Goal: Check status: Check status

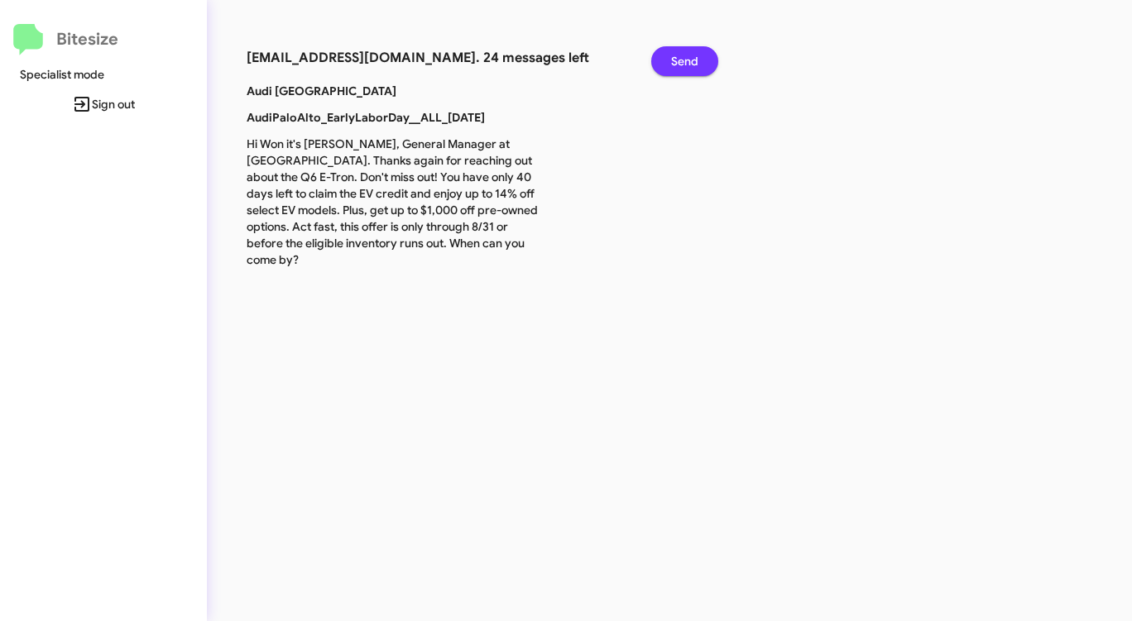
click at [682, 63] on span "Send" at bounding box center [684, 61] width 27 height 30
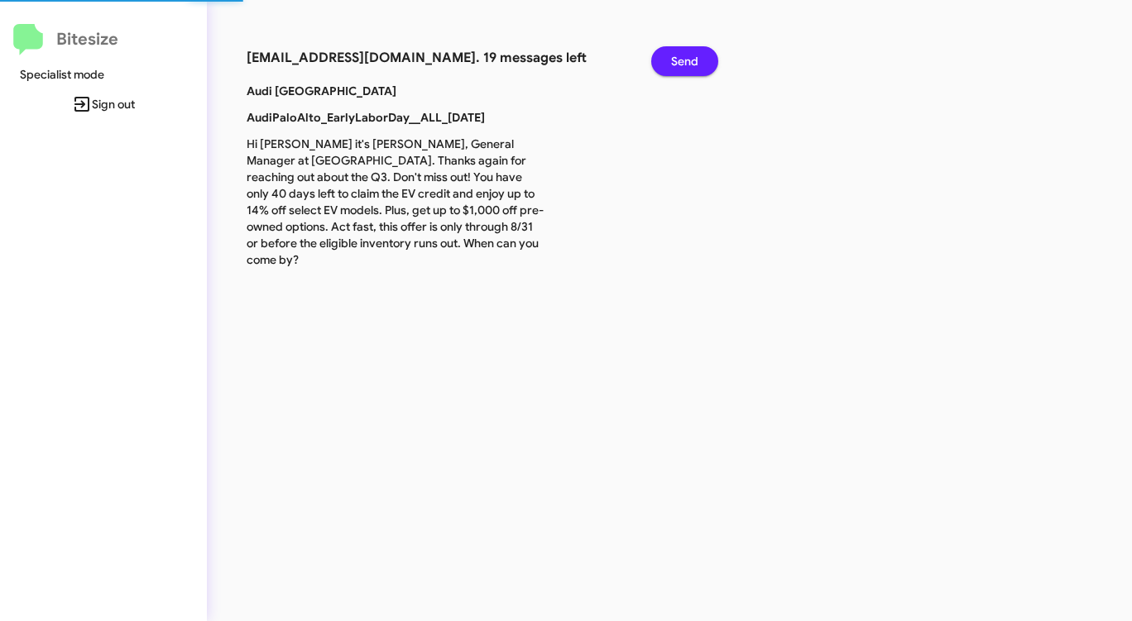
click at [682, 63] on span "Send" at bounding box center [684, 61] width 27 height 30
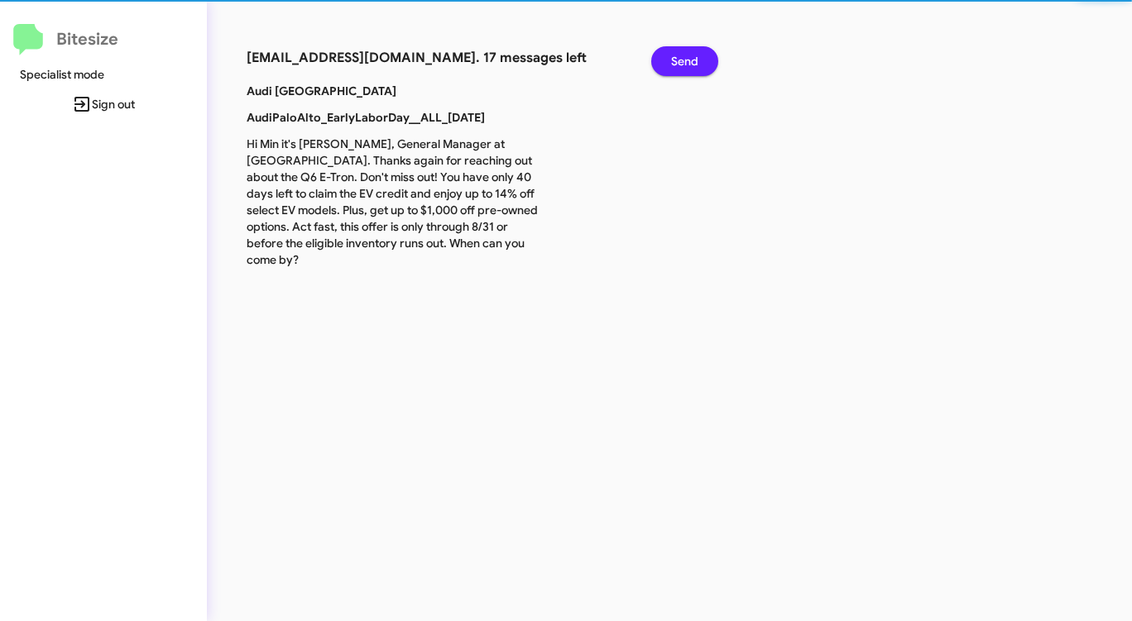
click at [682, 63] on span "Send" at bounding box center [684, 61] width 27 height 30
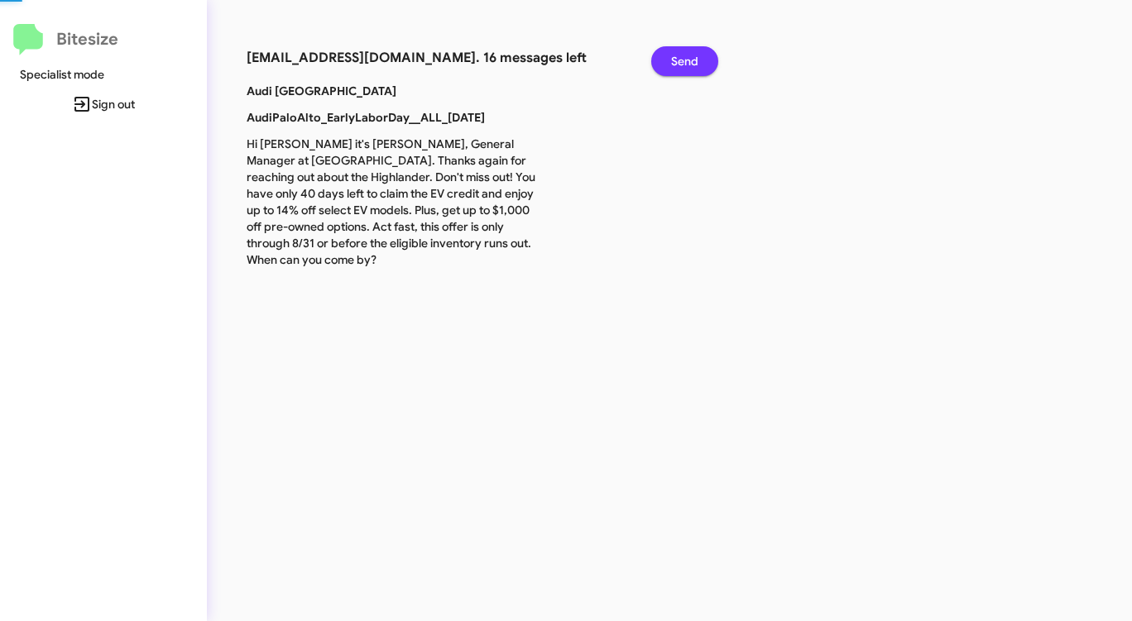
click at [682, 63] on span "Send" at bounding box center [684, 61] width 27 height 30
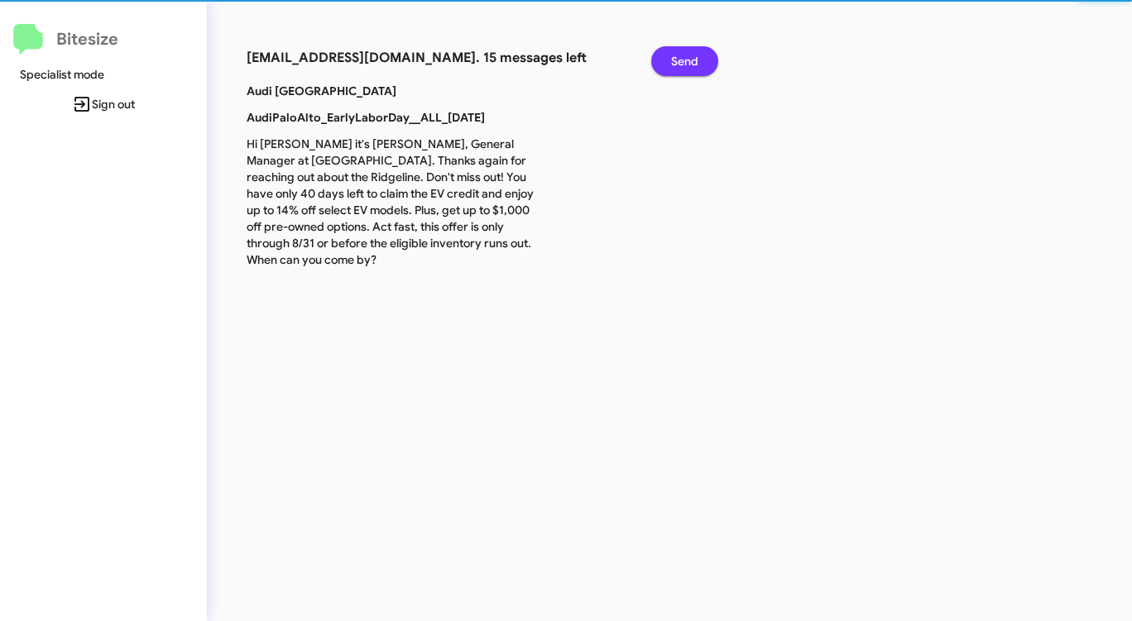
click at [682, 63] on span "Send" at bounding box center [684, 61] width 27 height 30
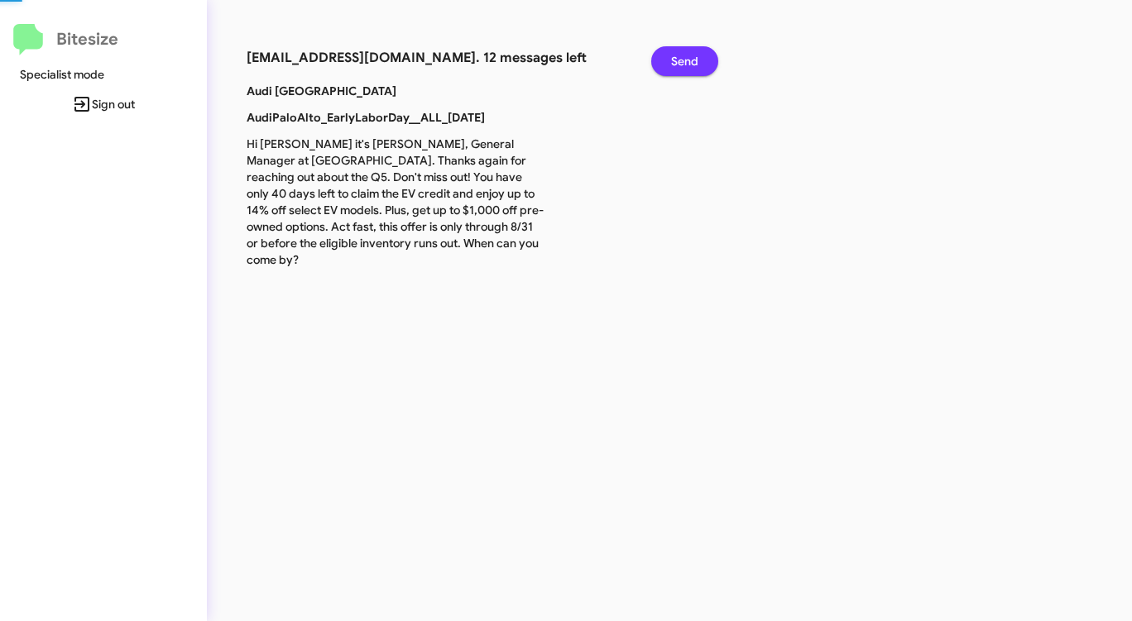
click at [682, 63] on span "Send" at bounding box center [684, 61] width 27 height 30
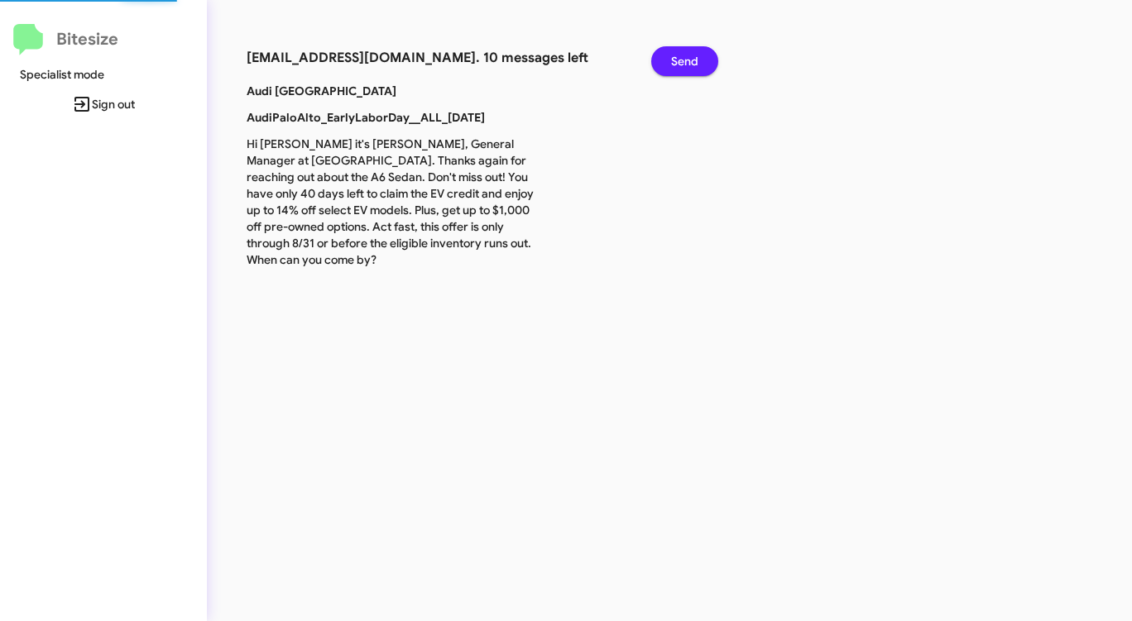
click at [682, 63] on span "Send" at bounding box center [684, 61] width 27 height 30
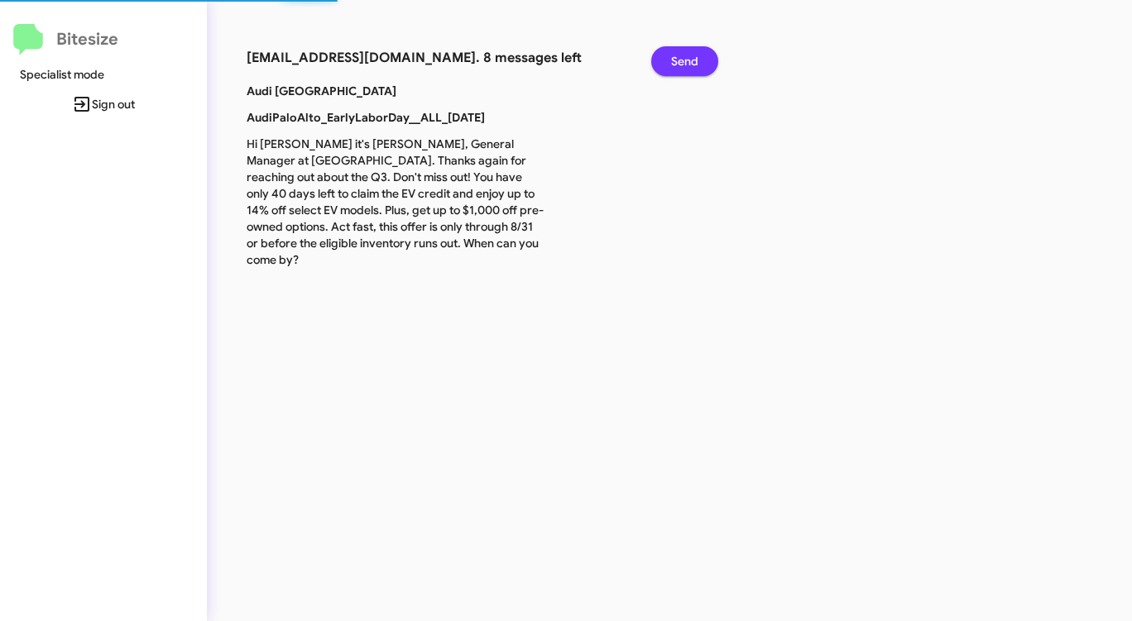
click at [682, 63] on span "Send" at bounding box center [684, 61] width 27 height 30
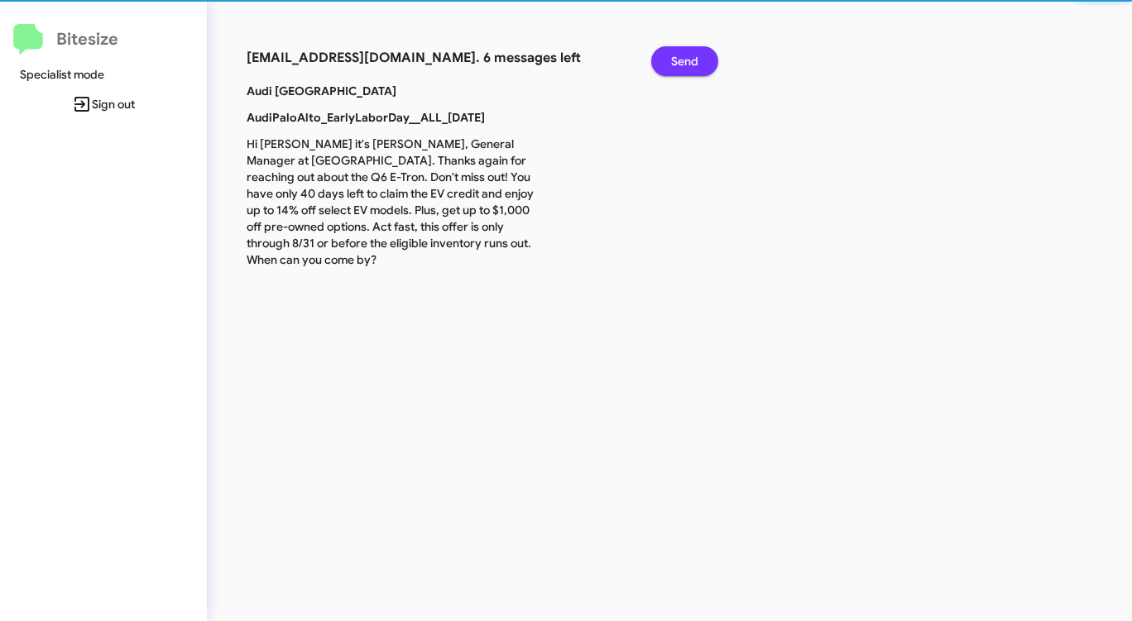
click at [682, 63] on span "Send" at bounding box center [684, 61] width 27 height 30
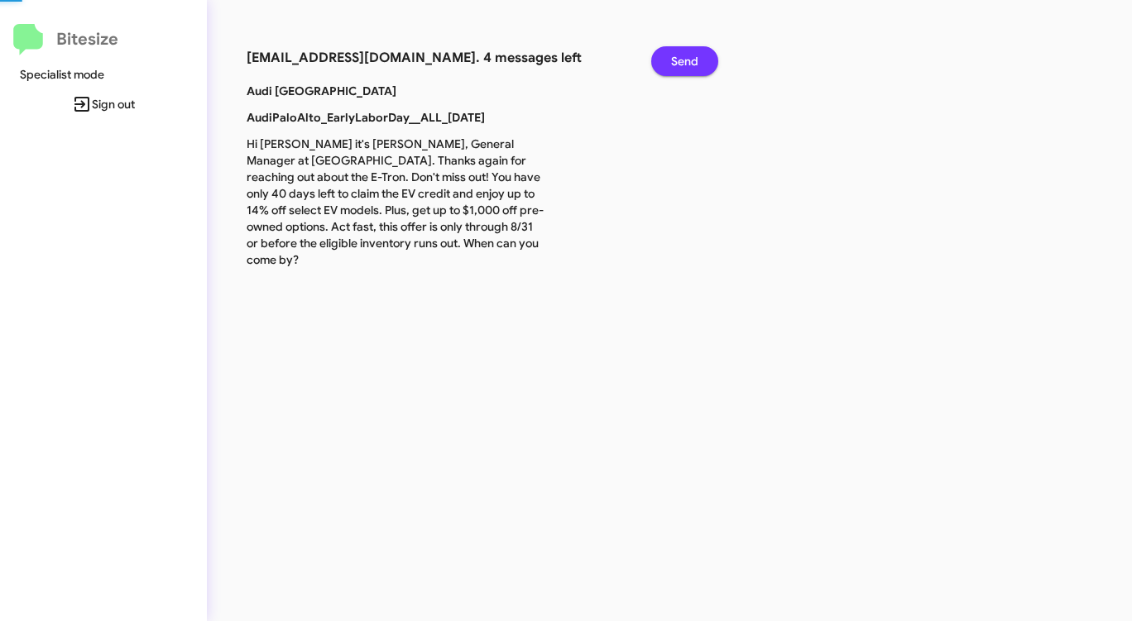
click at [682, 63] on span "Send" at bounding box center [684, 61] width 27 height 30
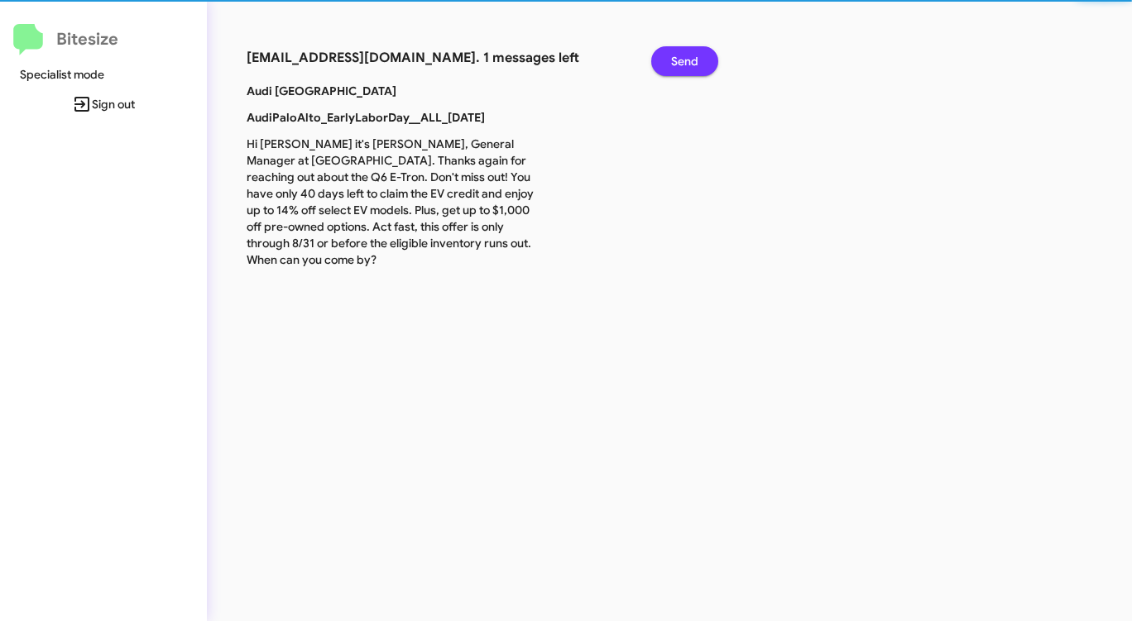
click at [682, 63] on span "Send" at bounding box center [684, 61] width 27 height 30
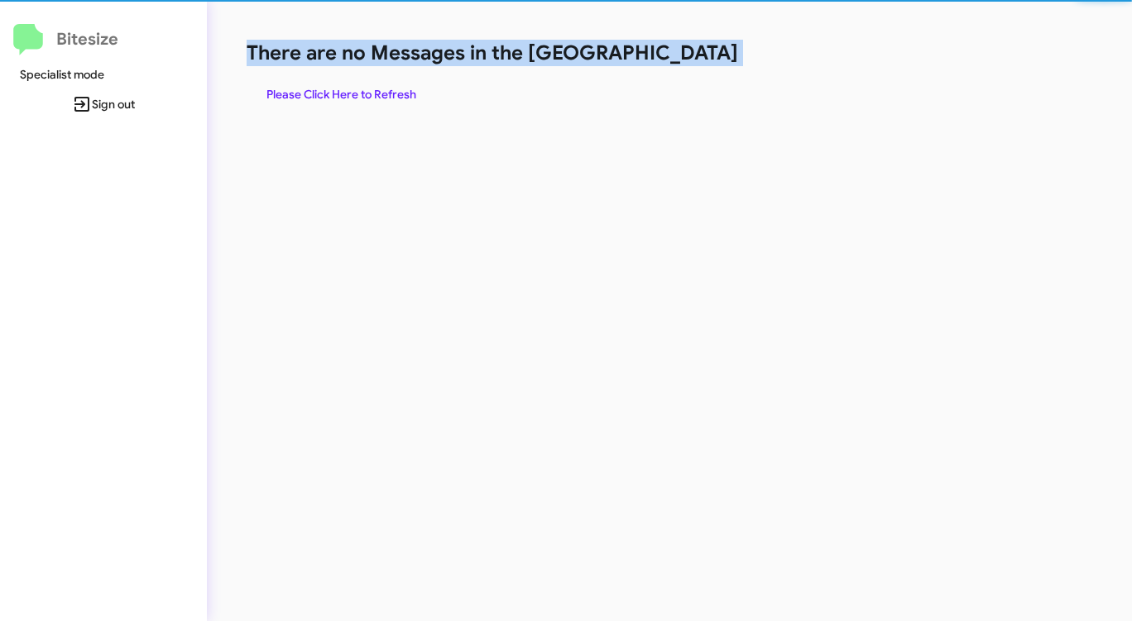
click at [682, 63] on h1 "There are no Messages in the [GEOGRAPHIC_DATA]" at bounding box center [593, 53] width 692 height 26
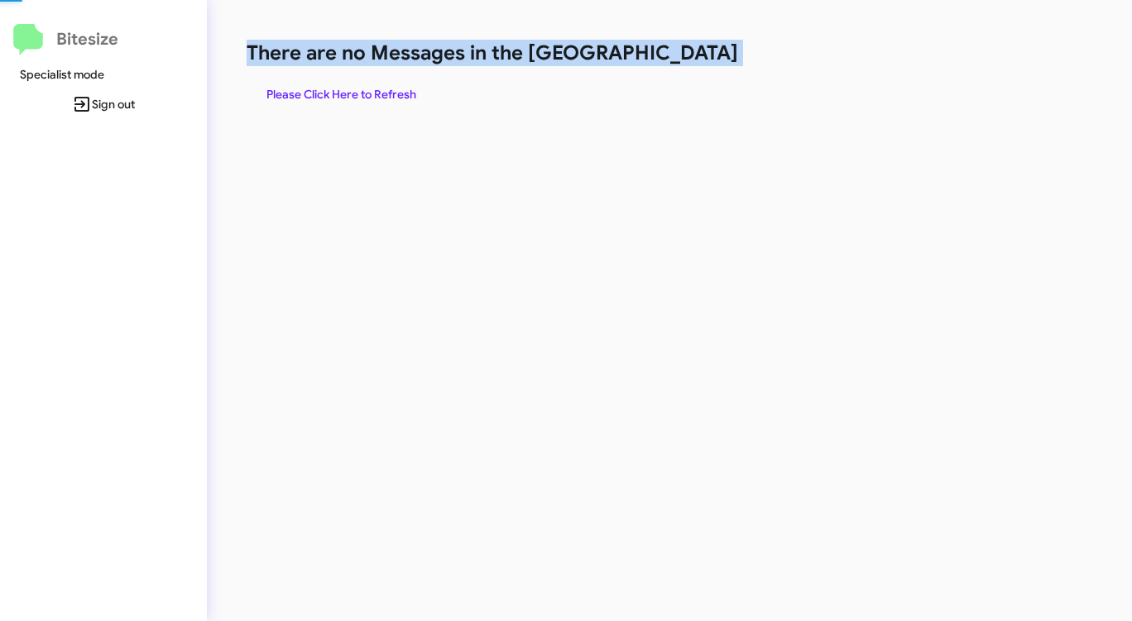
click at [682, 63] on h1 "There are no Messages in the [GEOGRAPHIC_DATA]" at bounding box center [593, 53] width 692 height 26
click at [342, 86] on span "Please Click Here to Refresh" at bounding box center [341, 94] width 150 height 30
